Goal: Book appointment/travel/reservation

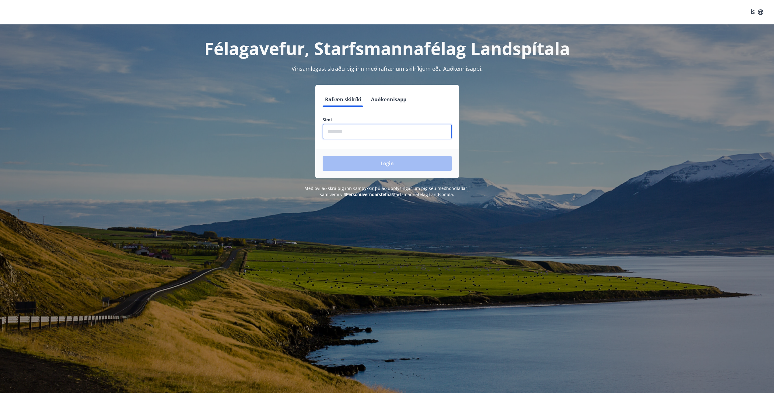
click at [326, 130] on input "phone" at bounding box center [387, 131] width 129 height 15
type input "********"
click at [401, 162] on button "Login" at bounding box center [387, 163] width 129 height 15
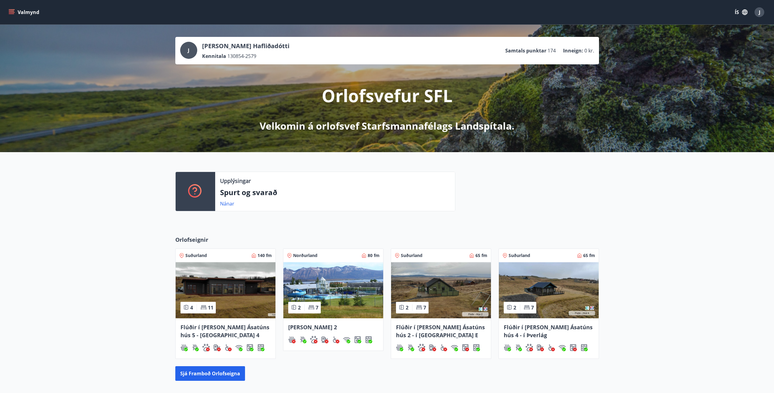
scroll to position [30, 0]
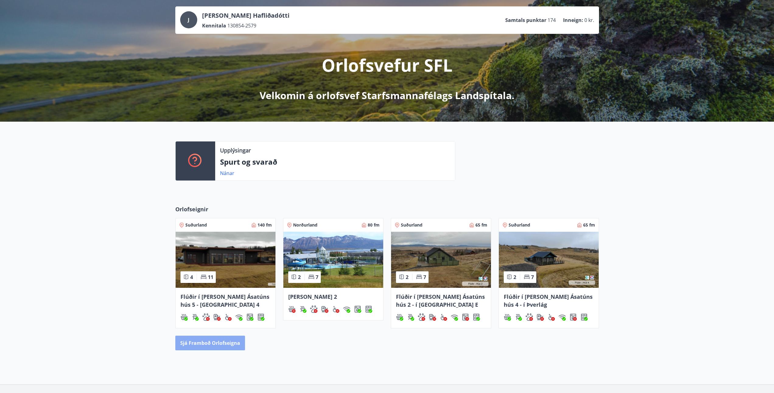
click at [224, 339] on button "Sjá framboð orlofseigna" at bounding box center [210, 342] width 70 height 15
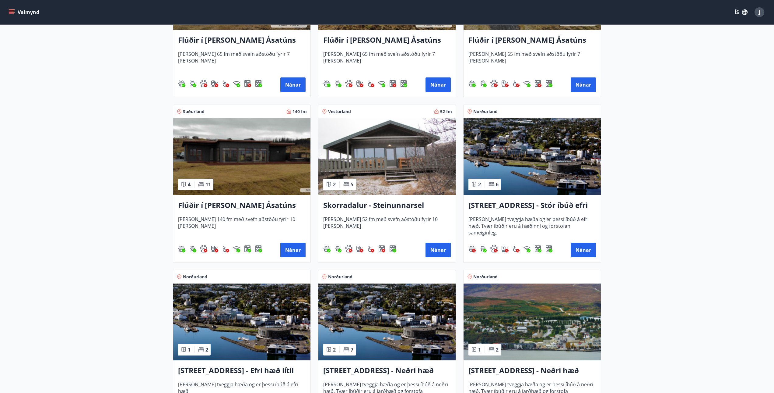
scroll to position [396, 0]
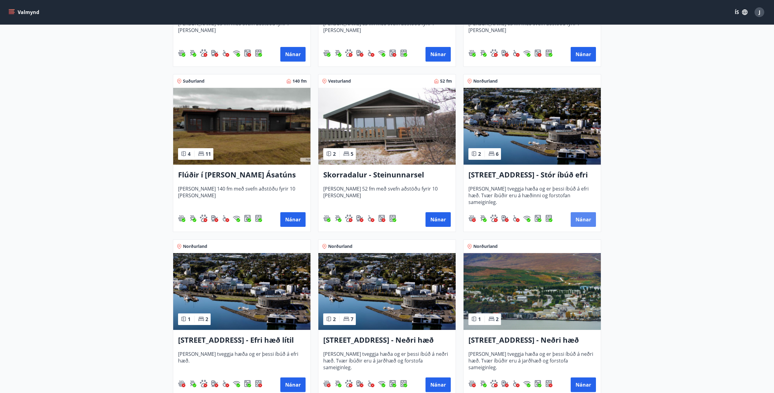
click at [585, 220] on button "Nánar" at bounding box center [583, 219] width 25 height 15
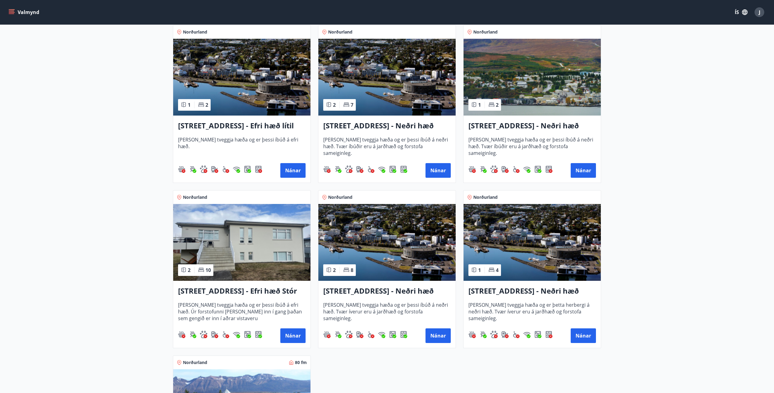
scroll to position [640, 0]
click at [238, 234] on img at bounding box center [241, 242] width 137 height 77
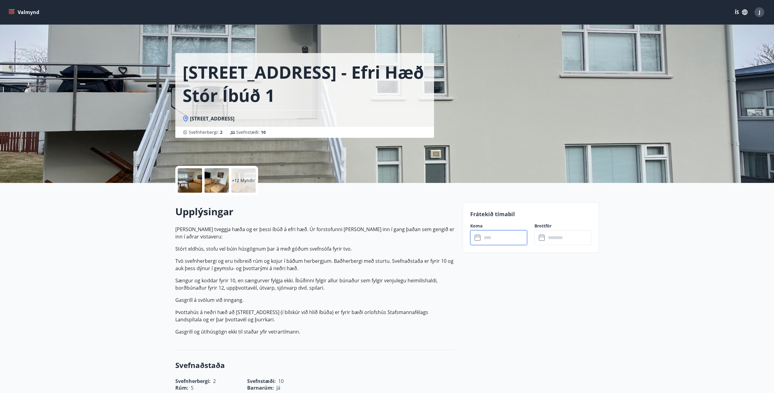
click at [491, 241] on input "text" at bounding box center [504, 237] width 45 height 15
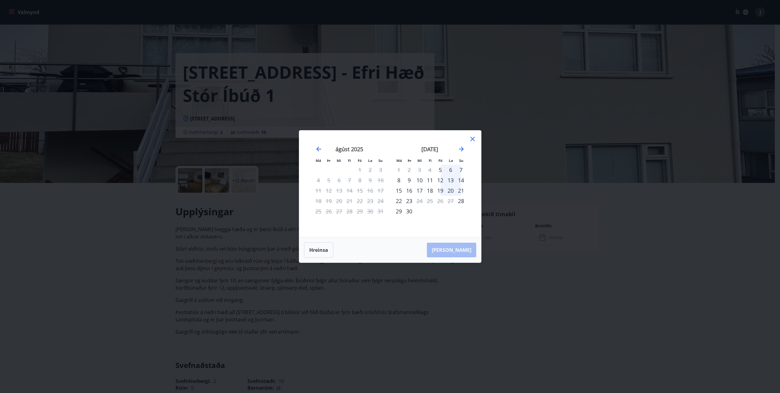
click at [418, 181] on div "10" at bounding box center [419, 180] width 10 height 10
click at [310, 250] on button "Hreinsa" at bounding box center [318, 249] width 29 height 15
click at [471, 139] on icon at bounding box center [472, 138] width 7 height 7
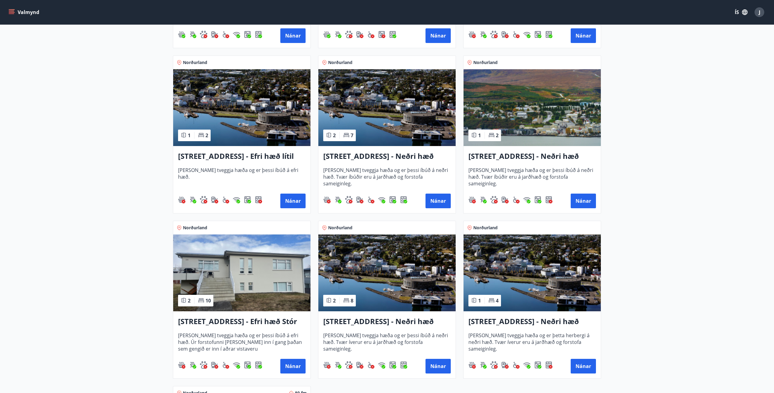
scroll to position [549, 0]
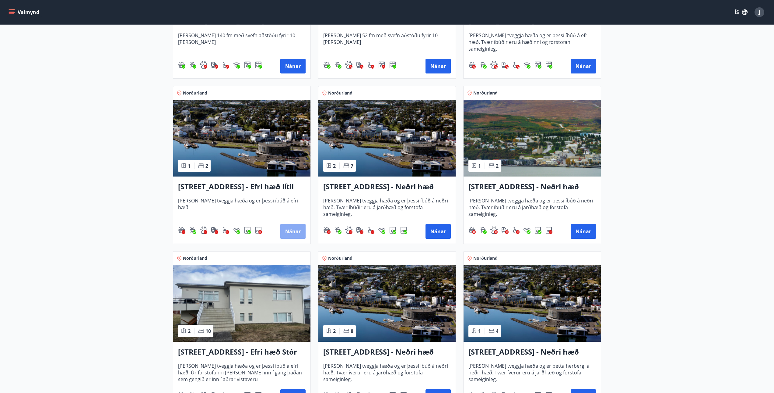
click at [287, 230] on button "Nánar" at bounding box center [292, 231] width 25 height 15
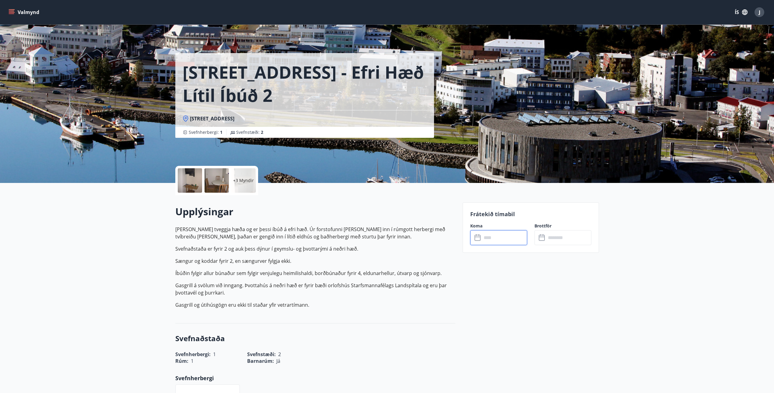
click at [483, 236] on input "text" at bounding box center [504, 237] width 45 height 15
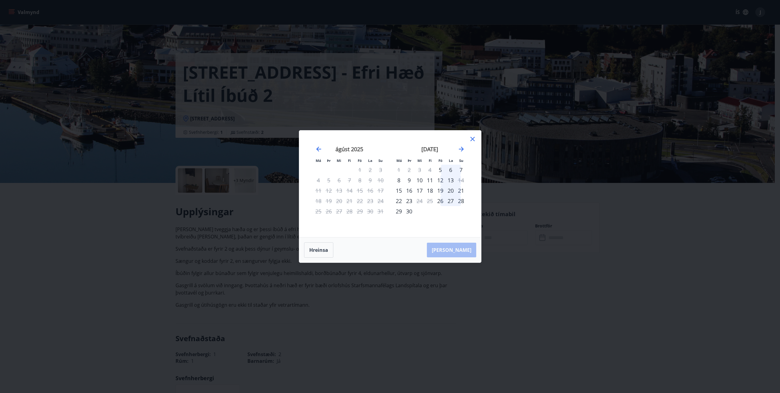
click at [472, 139] on icon at bounding box center [472, 139] width 4 height 4
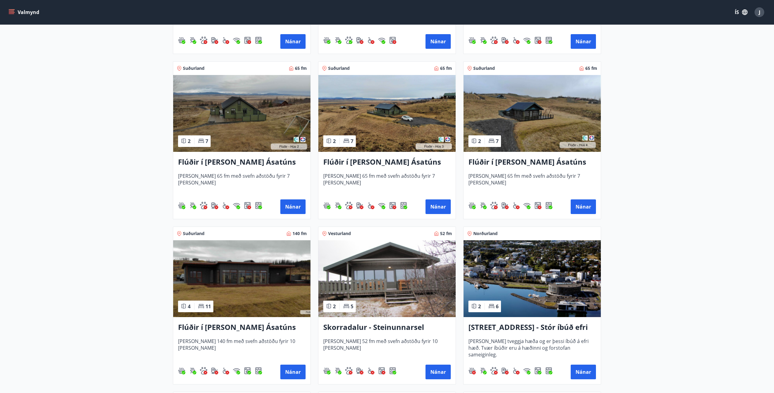
scroll to position [335, 0]
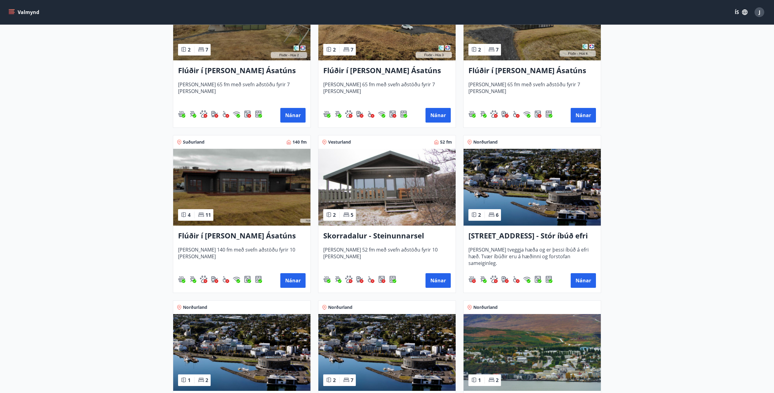
click at [493, 220] on div "2 6" at bounding box center [485, 215] width 33 height 12
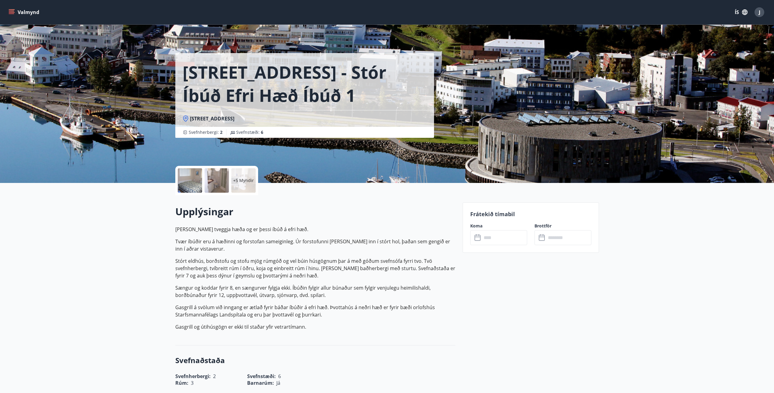
click at [483, 238] on input "text" at bounding box center [504, 237] width 45 height 15
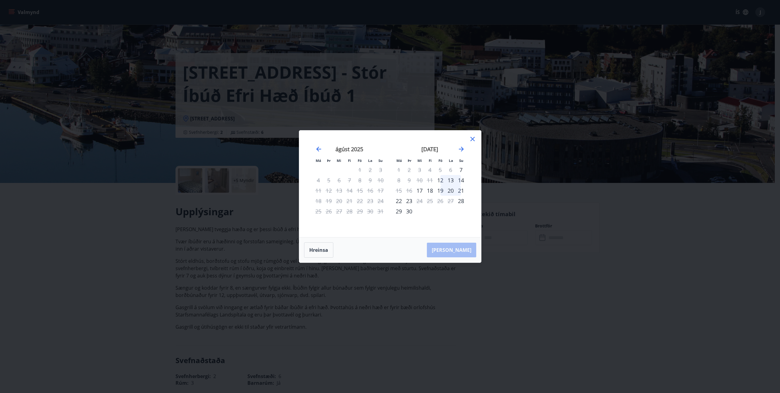
click at [473, 137] on icon at bounding box center [472, 138] width 7 height 7
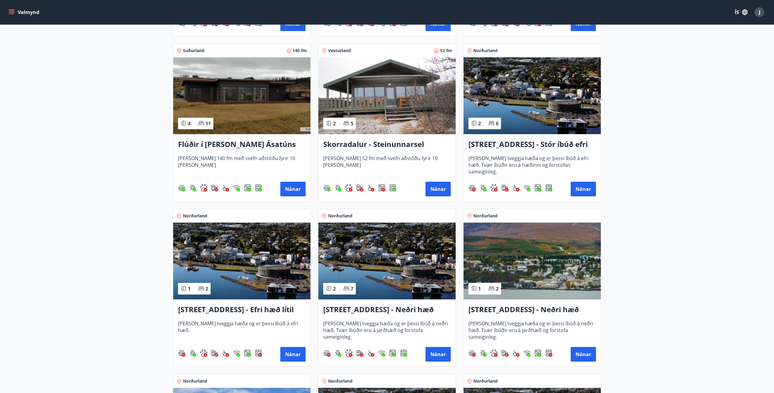
scroll to position [457, 0]
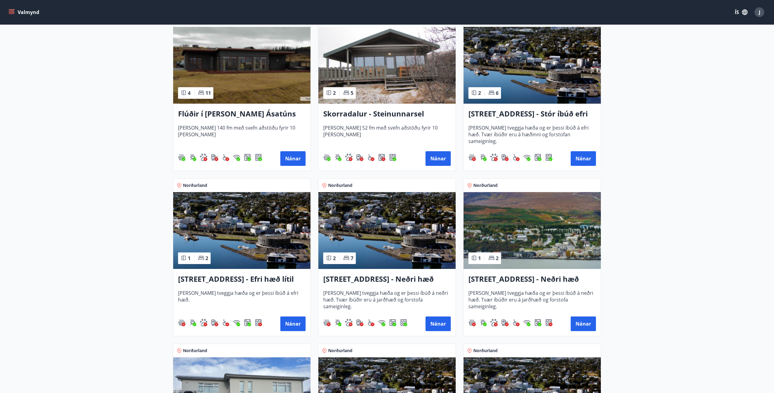
click at [409, 252] on img at bounding box center [387, 230] width 137 height 77
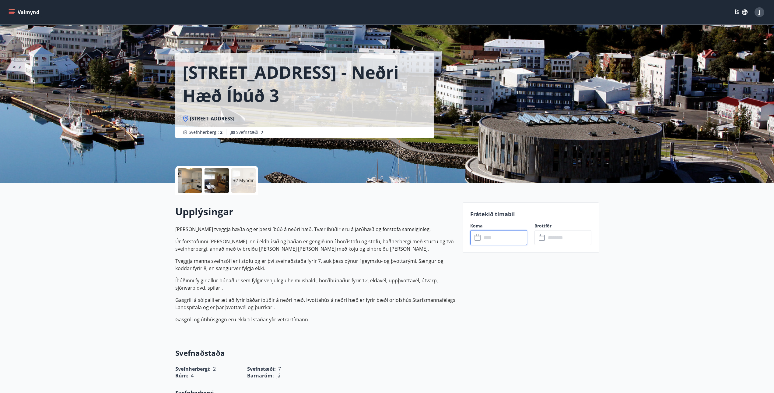
click at [486, 240] on input "text" at bounding box center [504, 237] width 45 height 15
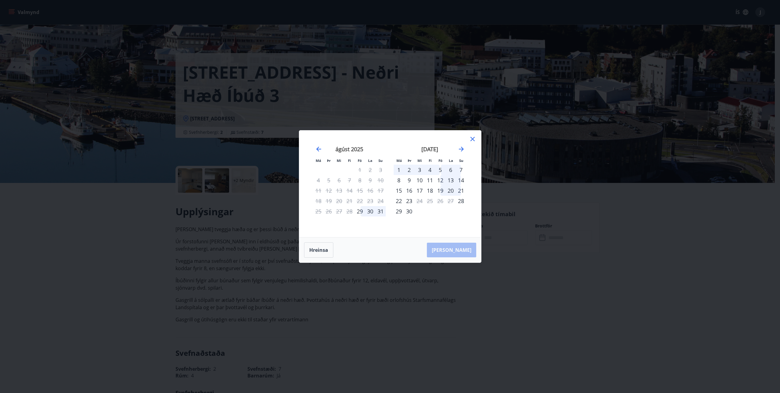
click at [471, 138] on icon at bounding box center [472, 138] width 7 height 7
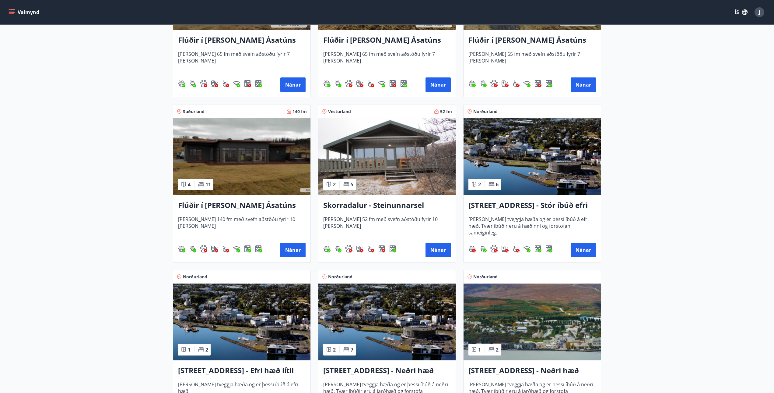
scroll to position [426, 0]
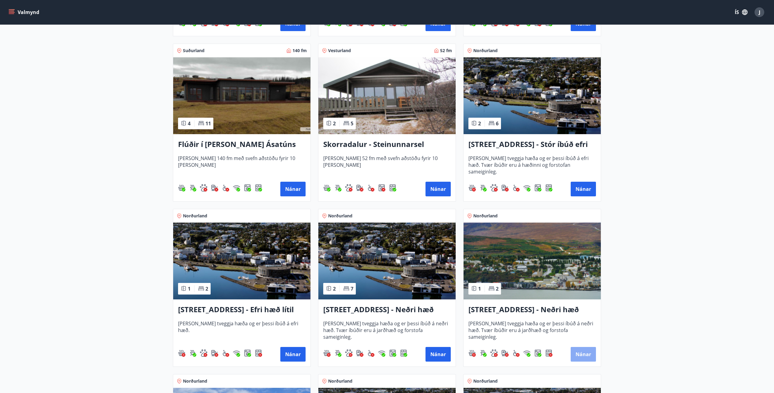
click at [576, 353] on button "Nánar" at bounding box center [583, 354] width 25 height 15
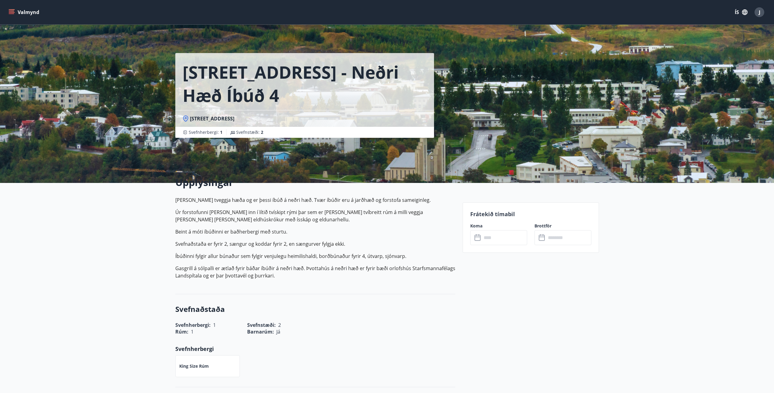
click at [486, 239] on input "text" at bounding box center [504, 237] width 45 height 15
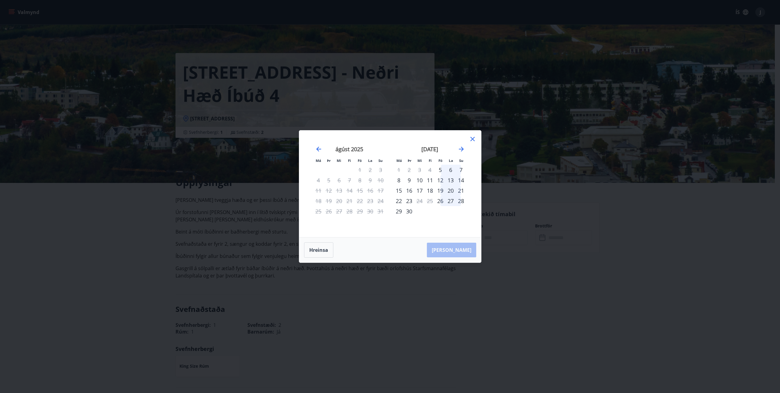
click at [472, 141] on icon at bounding box center [472, 138] width 7 height 7
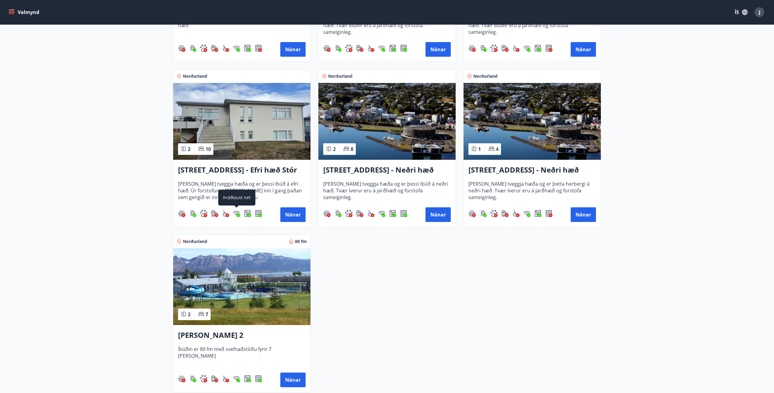
scroll to position [761, 0]
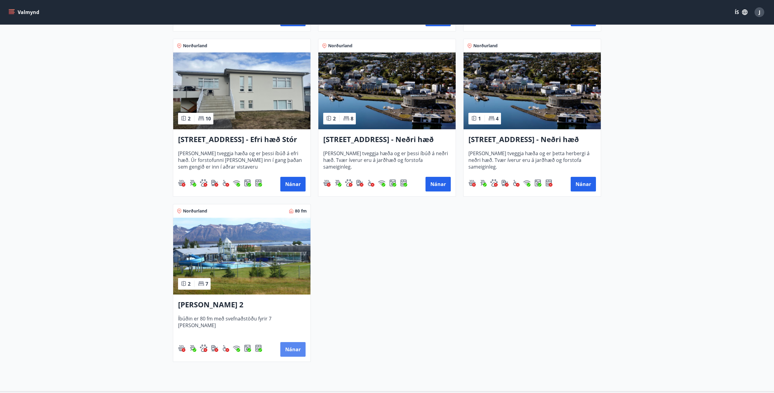
click at [292, 348] on button "Nánar" at bounding box center [292, 349] width 25 height 15
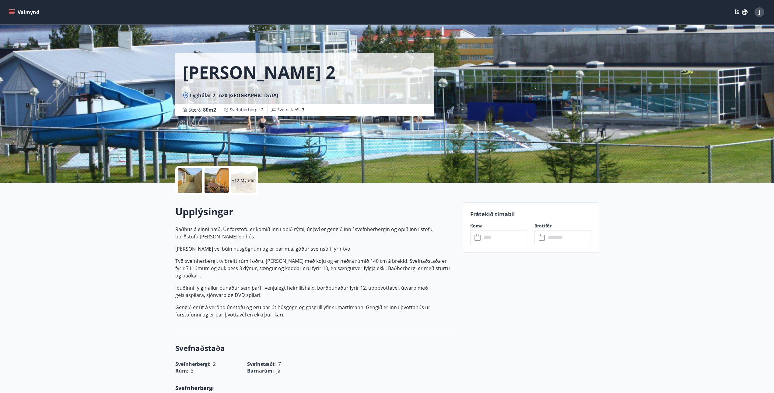
click at [476, 236] on icon at bounding box center [478, 236] width 6 height 1
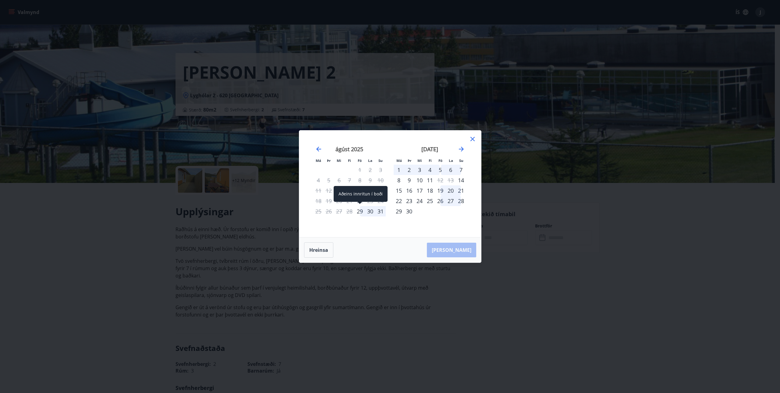
click at [359, 211] on div "29" at bounding box center [359, 211] width 10 height 10
click at [472, 137] on icon at bounding box center [472, 138] width 7 height 7
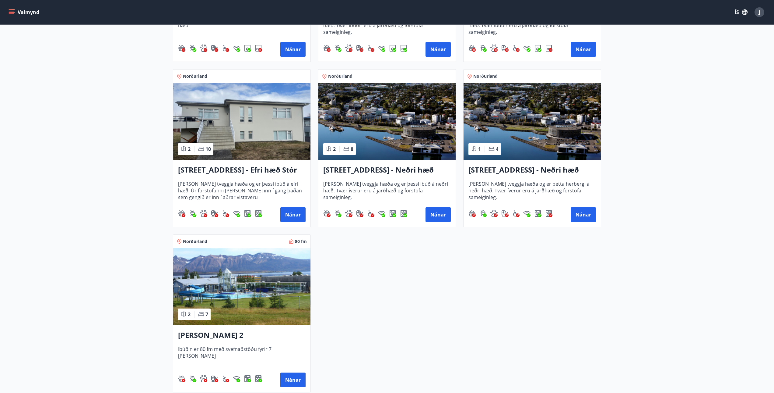
scroll to position [761, 0]
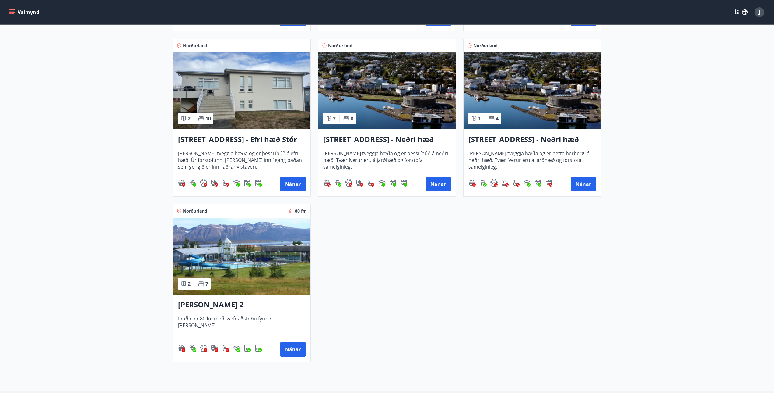
click at [370, 113] on img at bounding box center [387, 90] width 137 height 77
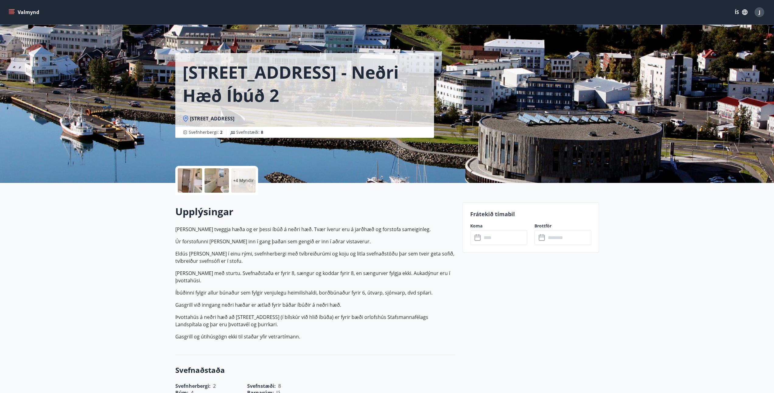
click at [506, 239] on input "text" at bounding box center [504, 237] width 45 height 15
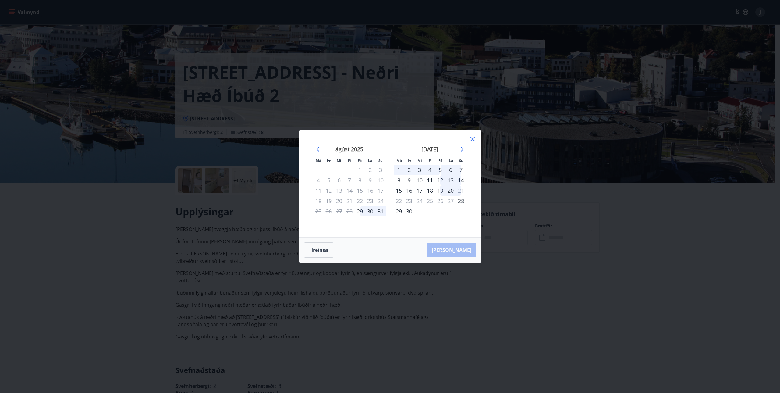
click at [472, 140] on icon at bounding box center [472, 138] width 7 height 7
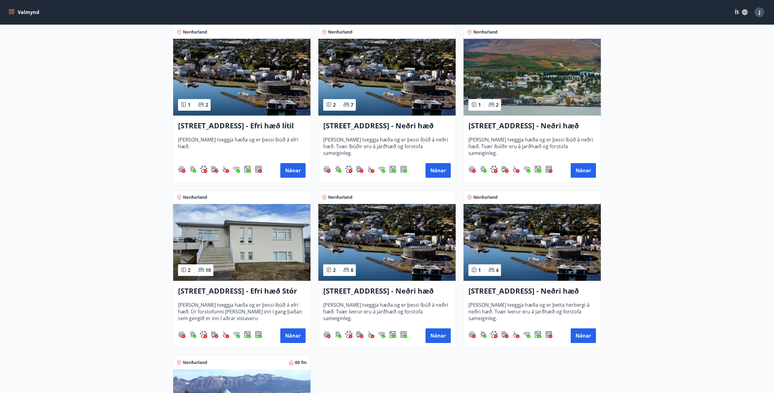
scroll to position [640, 0]
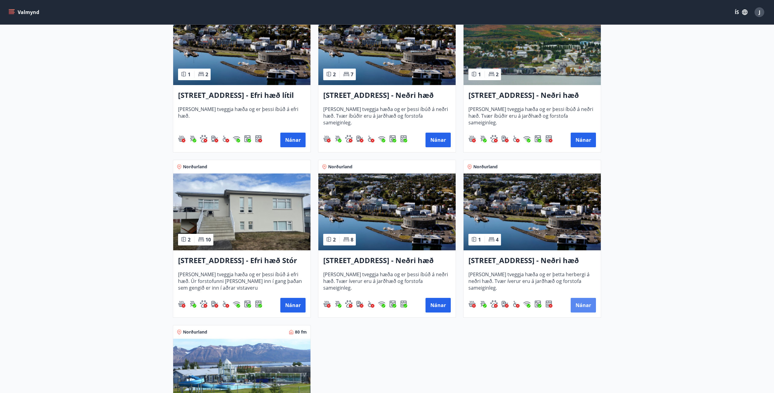
click at [584, 305] on button "Nánar" at bounding box center [583, 305] width 25 height 15
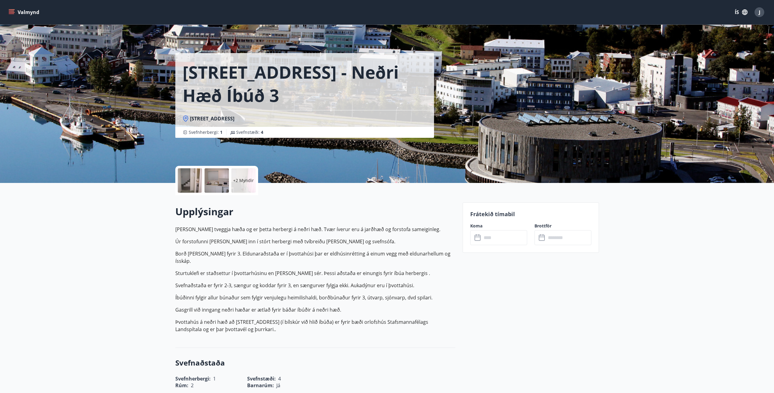
click at [484, 239] on input "text" at bounding box center [504, 237] width 45 height 15
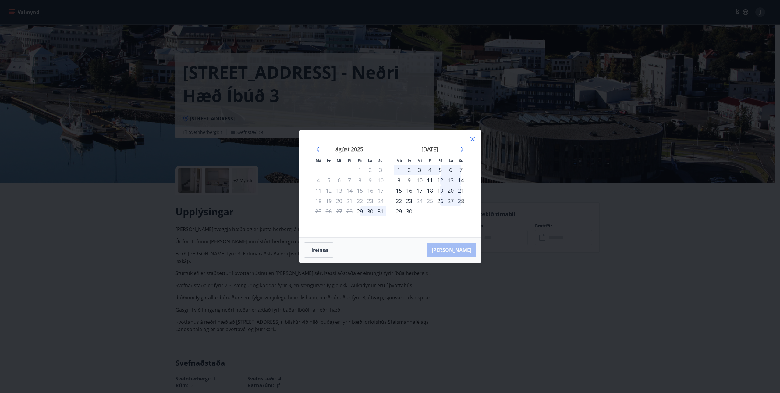
click at [472, 140] on icon at bounding box center [472, 138] width 7 height 7
